Goal: Task Accomplishment & Management: Manage account settings

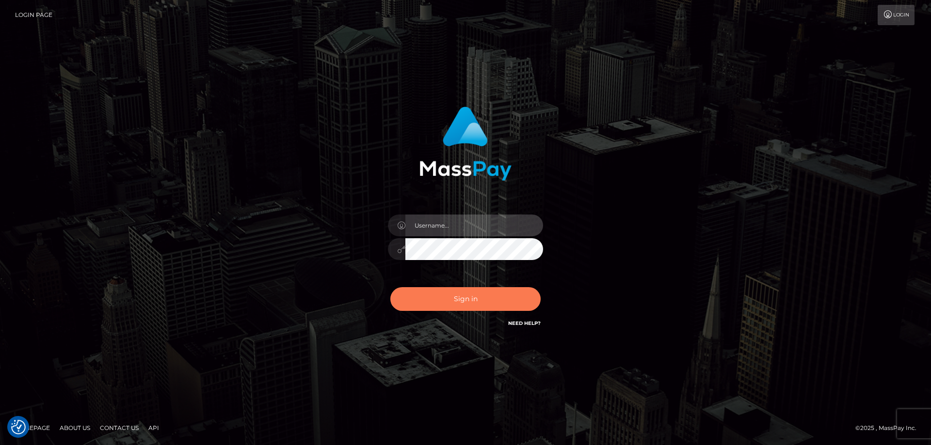
type input "emmy.navach"
click at [447, 299] on button "Sign in" at bounding box center [465, 299] width 150 height 24
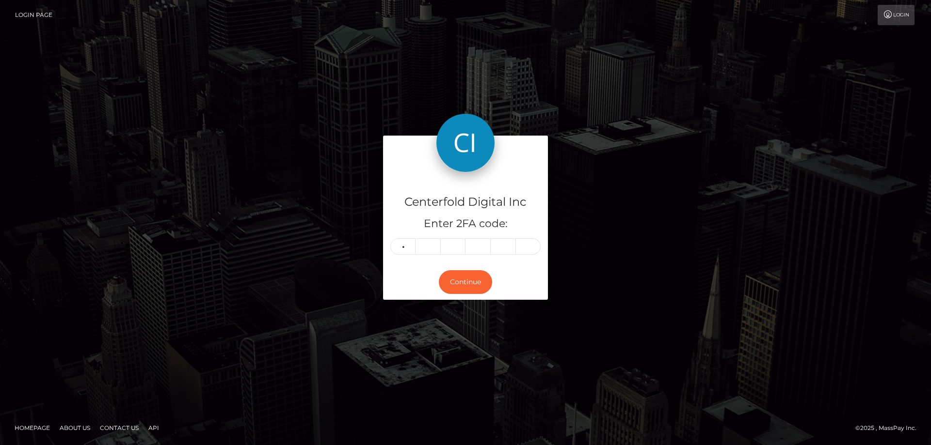
type input "6"
type input "5"
type input "7"
type input "4"
type input "5"
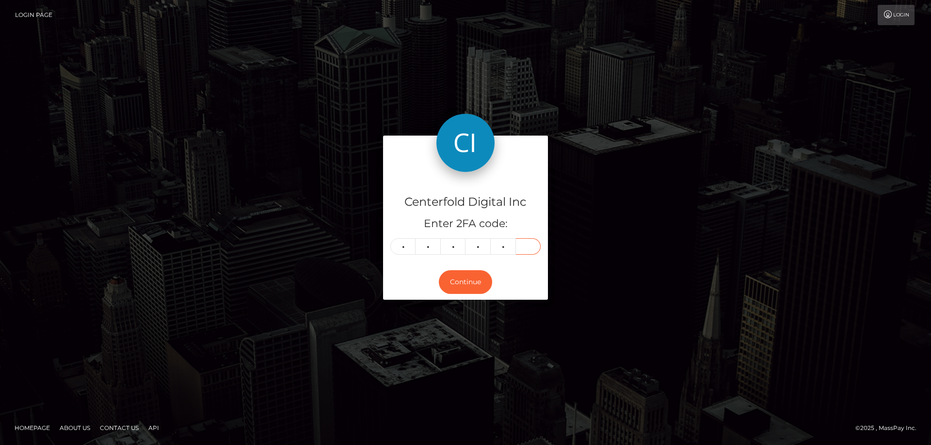
type input "7"
